Goal: Task Accomplishment & Management: Manage account settings

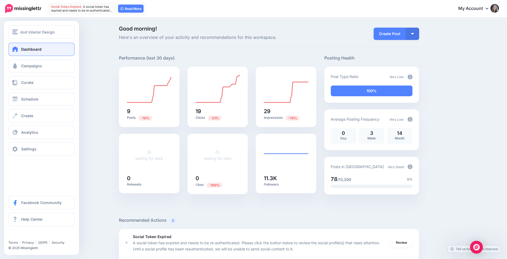
click at [32, 50] on span "Dashboard" at bounding box center [31, 49] width 20 height 5
click at [14, 72] on link "Campaigns" at bounding box center [41, 65] width 66 height 13
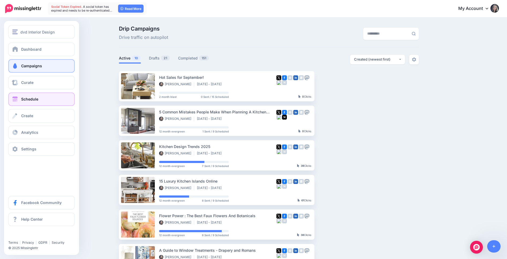
click at [36, 100] on span "Schedule" at bounding box center [29, 99] width 17 height 5
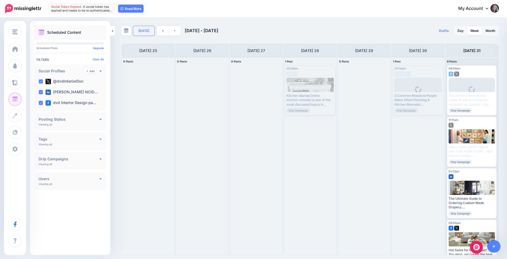
click at [146, 32] on link "Today" at bounding box center [143, 31] width 21 height 10
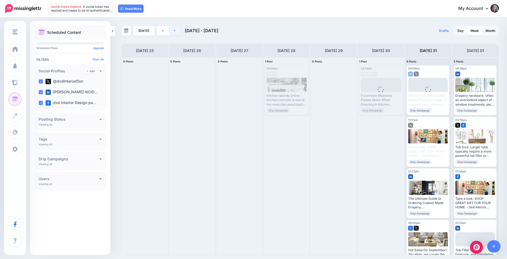
click at [174, 32] on icon at bounding box center [174, 30] width 1 height 3
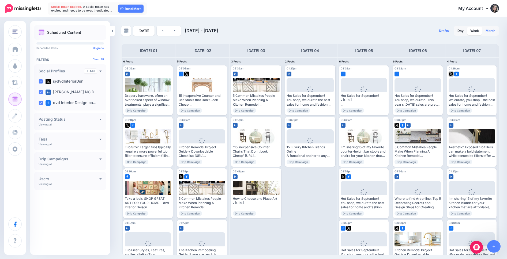
click at [494, 32] on link "Month" at bounding box center [491, 31] width 16 height 9
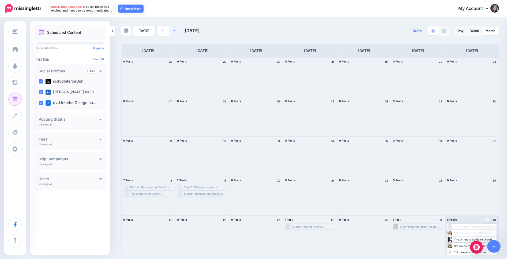
click at [174, 31] on link at bounding box center [175, 31] width 12 height 10
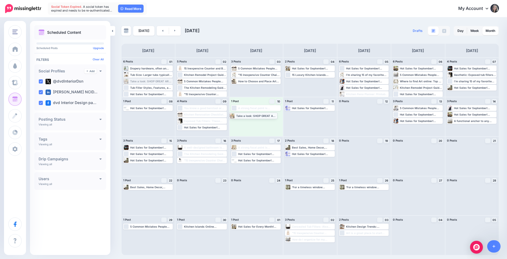
drag, startPoint x: 158, startPoint y: 80, endPoint x: 264, endPoint y: 114, distance: 111.3
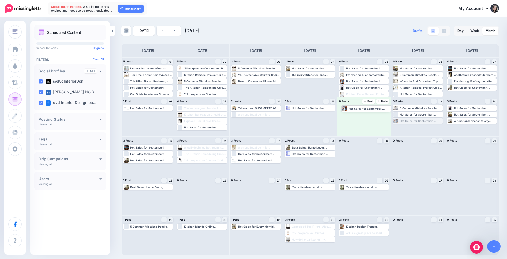
drag, startPoint x: 427, startPoint y: 121, endPoint x: 375, endPoint y: 108, distance: 53.5
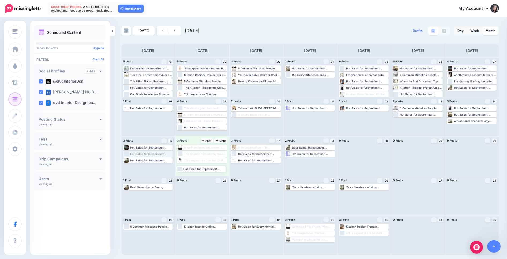
drag, startPoint x: 132, startPoint y: 155, endPoint x: 185, endPoint y: 170, distance: 54.8
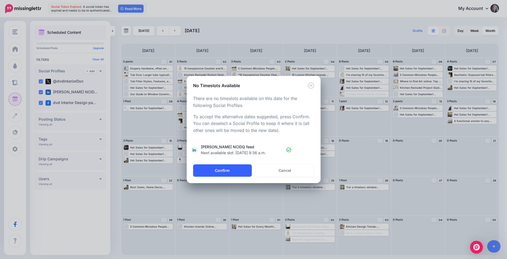
click at [227, 173] on button "Confirm" at bounding box center [222, 170] width 59 height 12
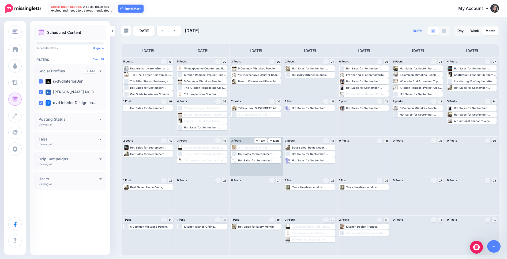
click at [244, 140] on div "3 Posts 17 Note Post" at bounding box center [256, 141] width 53 height 8
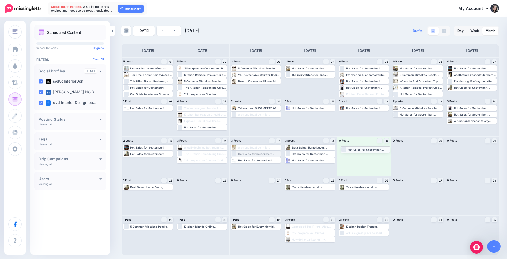
drag, startPoint x: 248, startPoint y: 154, endPoint x: 358, endPoint y: 149, distance: 109.7
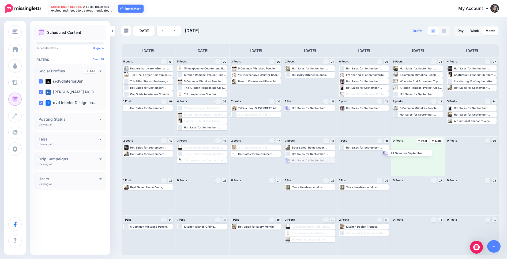
drag, startPoint x: 318, startPoint y: 162, endPoint x: 416, endPoint y: 155, distance: 97.8
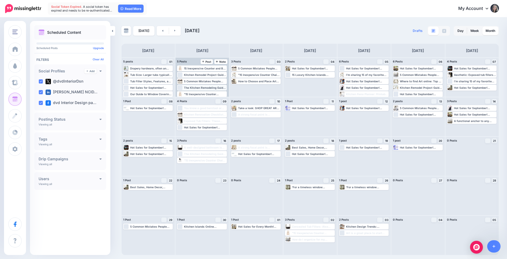
scroll to position [2, 0]
drag, startPoint x: 363, startPoint y: 87, endPoint x: 260, endPoint y: 86, distance: 103.5
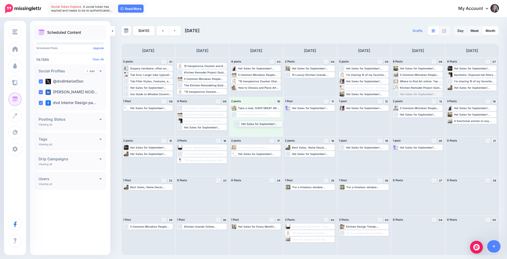
drag, startPoint x: 420, startPoint y: 93, endPoint x: 261, endPoint y: 123, distance: 161.6
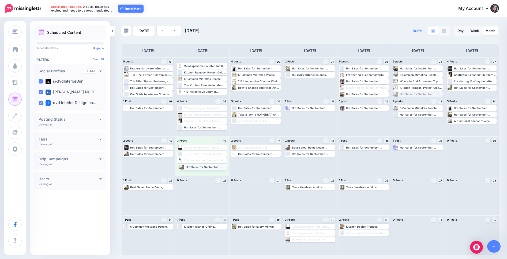
drag, startPoint x: 408, startPoint y: 95, endPoint x: 194, endPoint y: 167, distance: 226.4
click at [217, 170] on div "A well-designed bathroom isn't complete without a functional and stylish tub fi…" at bounding box center [202, 156] width 53 height 39
click at [174, 31] on link at bounding box center [175, 31] width 12 height 10
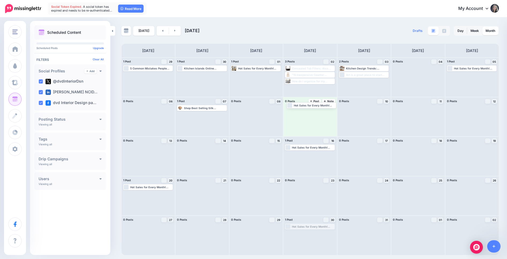
drag, startPoint x: 309, startPoint y: 229, endPoint x: 310, endPoint y: 108, distance: 121.4
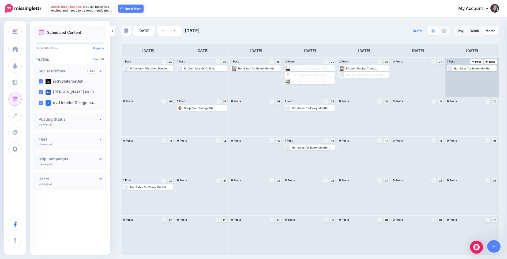
drag, startPoint x: 317, startPoint y: 76, endPoint x: 457, endPoint y: 83, distance: 140.3
click at [459, 81] on div "1 Post 29 Note Post Loading 5 Common Mistakes People Make When Planning A Kitch…" at bounding box center [310, 156] width 378 height 198
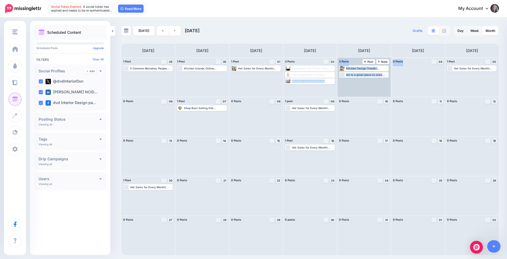
drag, startPoint x: 305, startPoint y: 75, endPoint x: 363, endPoint y: 77, distance: 58.5
click at [395, 81] on div "1 Post 29 Note Post Loading 5 Common Mistakes People Make When Planning A Kitch…" at bounding box center [310, 156] width 378 height 198
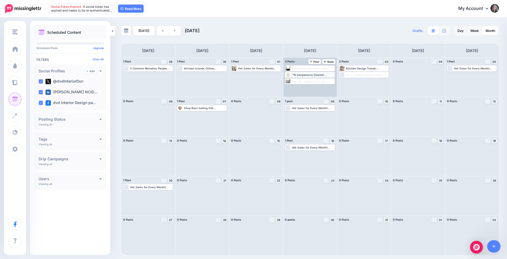
click at [297, 75] on div ""15 Inexpensive Counter Chairs" This handmade Chinese Chippendale-style counter…" at bounding box center [313, 74] width 42 height 3
drag, startPoint x: 297, startPoint y: 75, endPoint x: 298, endPoint y: 79, distance: 4.2
click at [298, 79] on div ""15 Inexpensive Counter Chairs" This handmade Chinese Chippendale-style counter…" at bounding box center [310, 78] width 50 height 13
click at [294, 75] on div ""15 Inexpensive Counter Chairs" This handmade Chinese Chippendale-style counter…" at bounding box center [313, 74] width 42 height 3
click at [308, 81] on span "Send Again" at bounding box center [312, 81] width 14 height 3
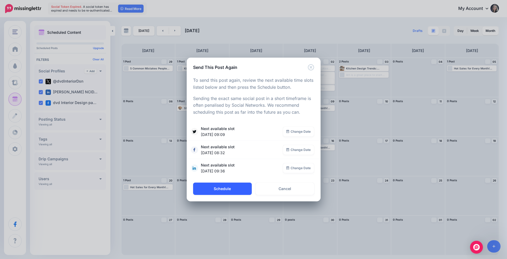
click at [233, 192] on button "Schedule" at bounding box center [222, 189] width 59 height 12
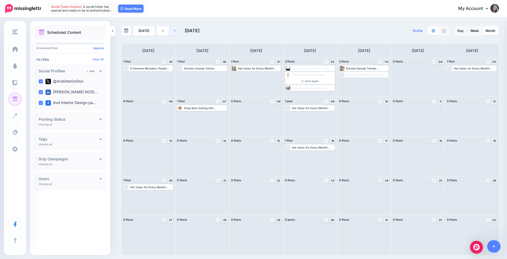
click at [174, 33] on link at bounding box center [175, 31] width 12 height 10
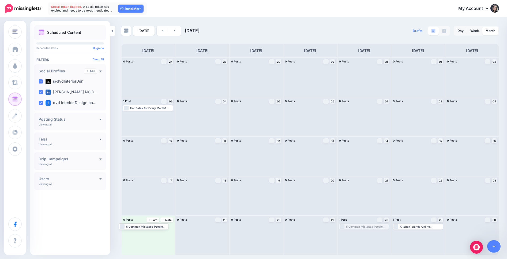
drag, startPoint x: 362, startPoint y: 226, endPoint x: 147, endPoint y: 227, distance: 215.5
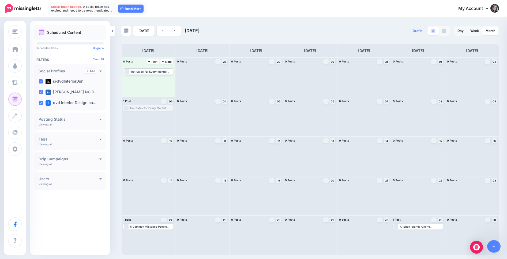
drag, startPoint x: 142, startPoint y: 109, endPoint x: 143, endPoint y: 72, distance: 36.5
click at [163, 32] on link at bounding box center [163, 31] width 12 height 10
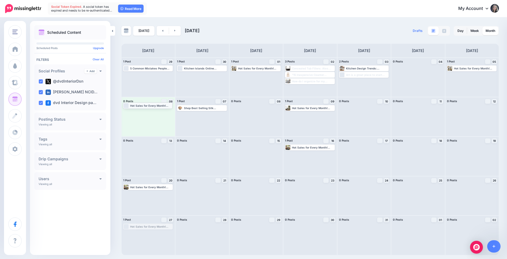
drag, startPoint x: 146, startPoint y: 227, endPoint x: 146, endPoint y: 106, distance: 121.1
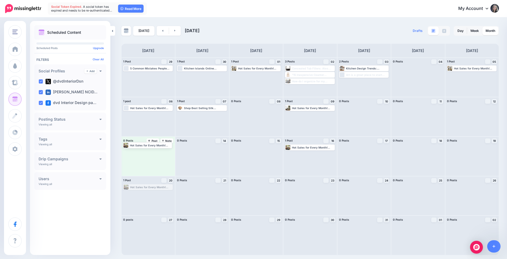
drag, startPoint x: 157, startPoint y: 187, endPoint x: 156, endPoint y: 145, distance: 42.1
click at [175, 32] on link at bounding box center [175, 31] width 12 height 10
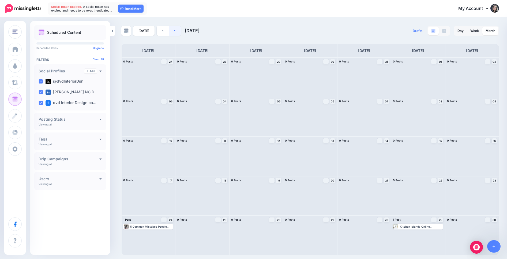
click at [175, 32] on link at bounding box center [175, 31] width 12 height 10
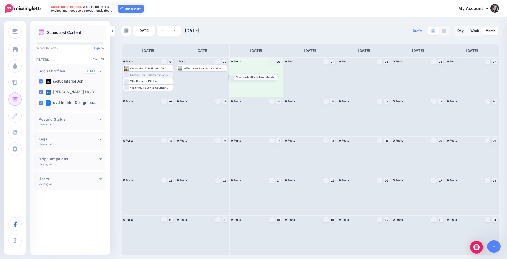
drag, startPoint x: 145, startPoint y: 76, endPoint x: 250, endPoint y: 78, distance: 105.1
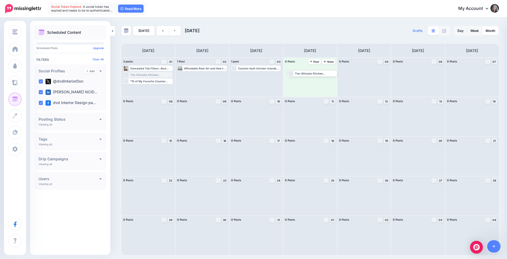
drag, startPoint x: 142, startPoint y: 75, endPoint x: 306, endPoint y: 74, distance: 164.3
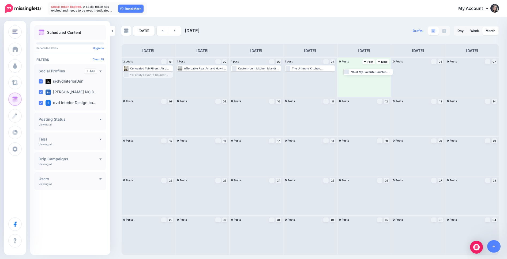
drag, startPoint x: 139, startPoint y: 75, endPoint x: 386, endPoint y: 91, distance: 247.9
click at [172, 32] on link at bounding box center [175, 31] width 12 height 10
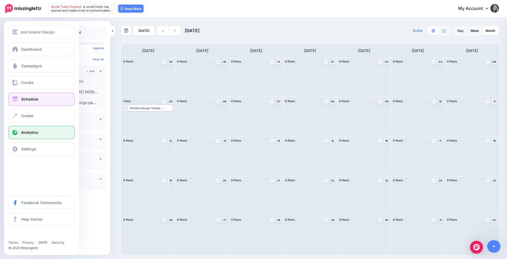
click at [40, 134] on link "Analytics" at bounding box center [41, 132] width 66 height 13
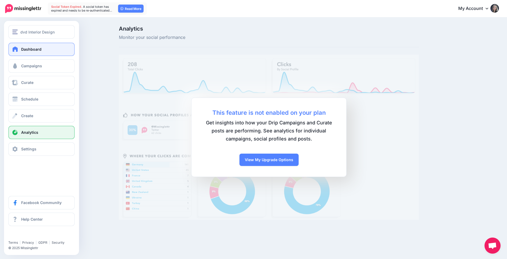
click at [34, 50] on span "Dashboard" at bounding box center [31, 49] width 20 height 5
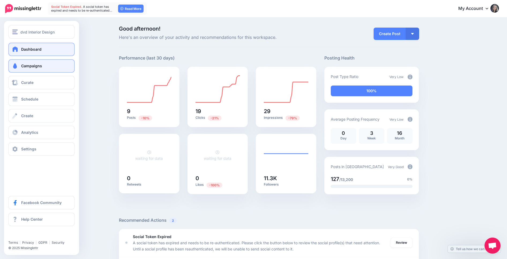
click at [53, 71] on link "Campaigns" at bounding box center [41, 65] width 66 height 13
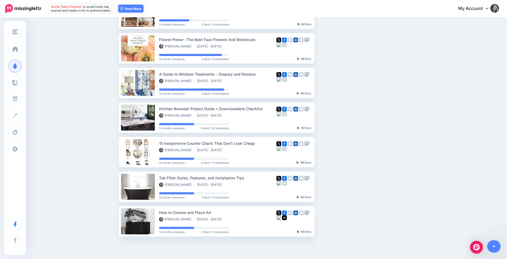
scroll to position [179, 0]
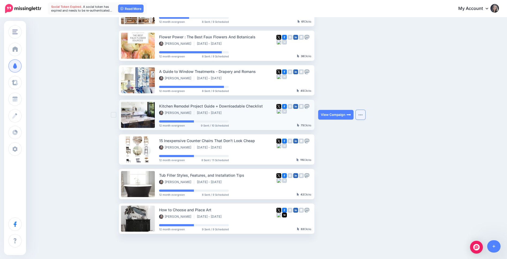
click at [360, 115] on img "button" at bounding box center [361, 115] width 4 height 2
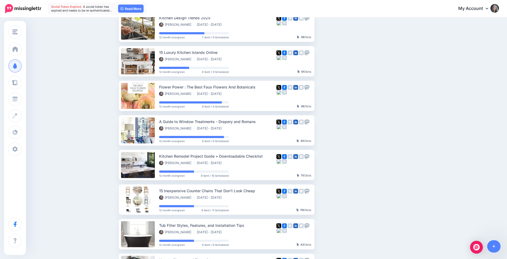
scroll to position [0, 0]
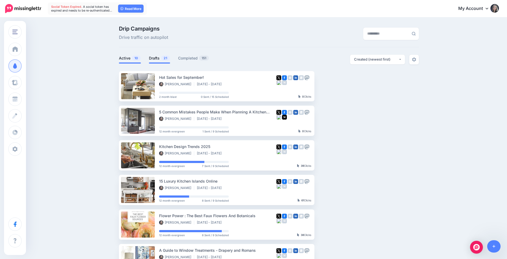
click at [153, 60] on link "Drafts 21" at bounding box center [159, 58] width 21 height 6
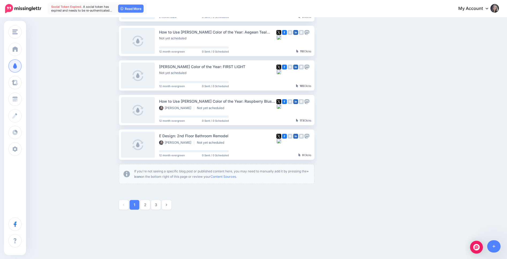
scroll to position [254, 0]
